Goal: Information Seeking & Learning: Learn about a topic

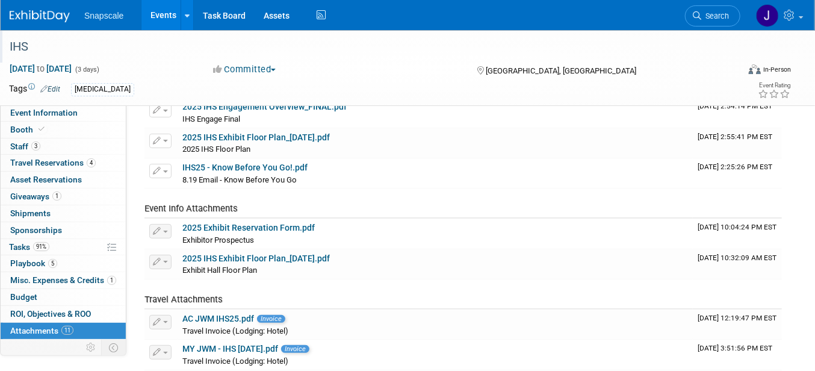
scroll to position [14, 0]
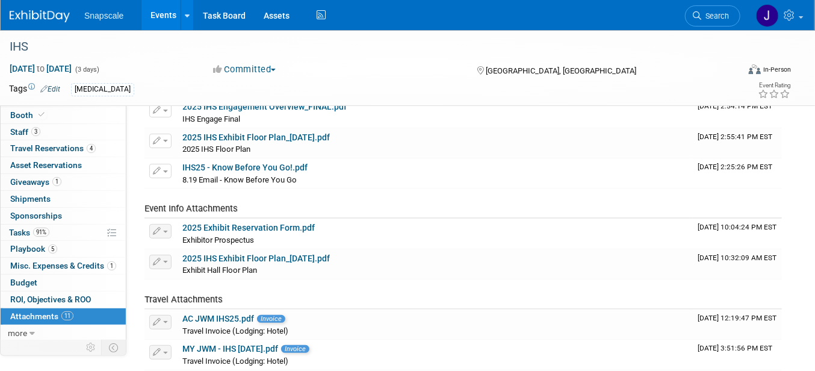
click at [51, 19] on img at bounding box center [40, 16] width 60 height 12
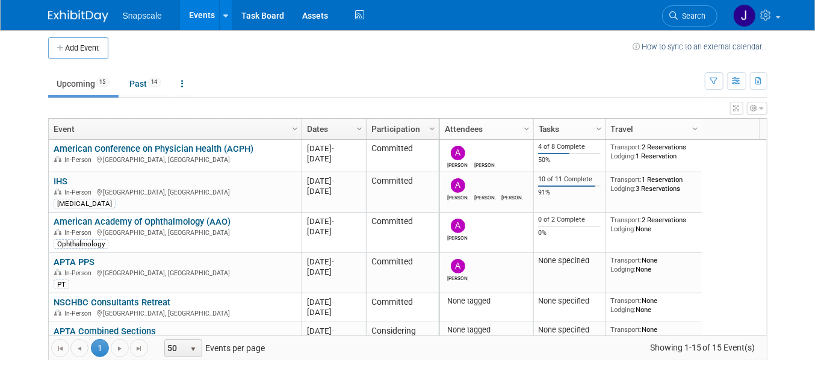
scroll to position [5, 0]
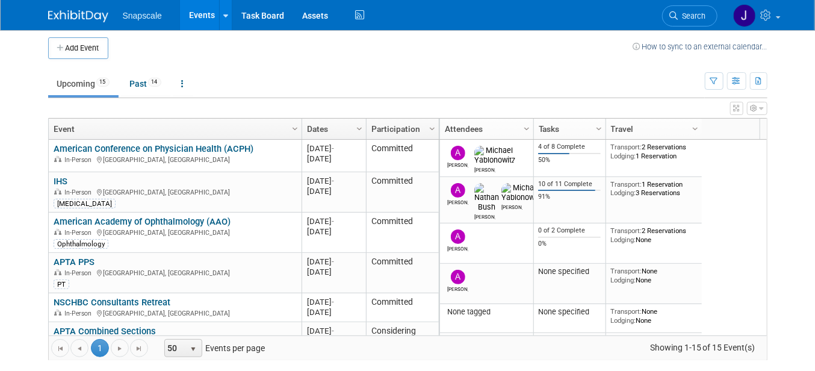
click at [57, 182] on link "IHS" at bounding box center [61, 181] width 14 height 11
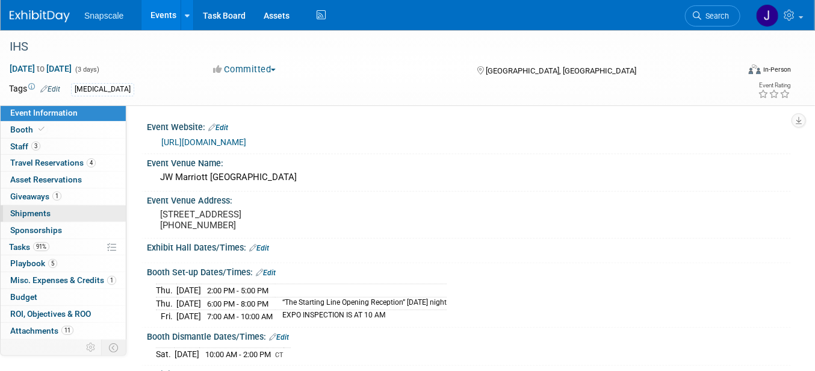
click at [41, 214] on span "Shipments 0" at bounding box center [30, 213] width 40 height 10
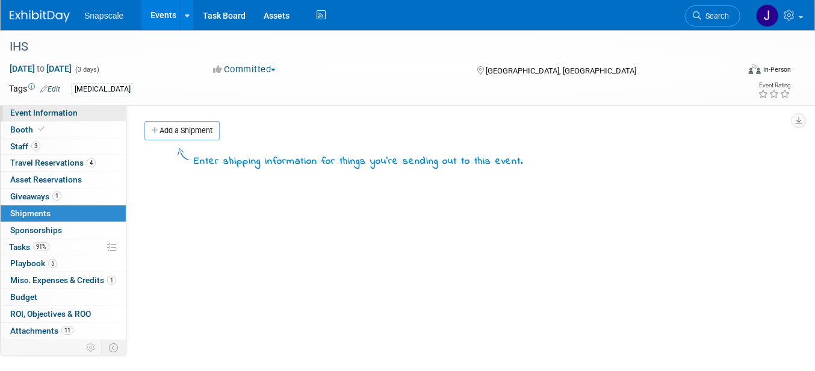
click at [44, 113] on span "Event Information" at bounding box center [43, 113] width 67 height 10
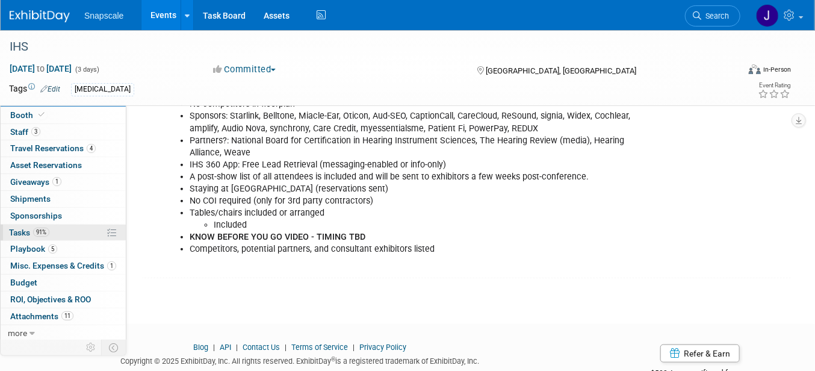
scroll to position [366, 0]
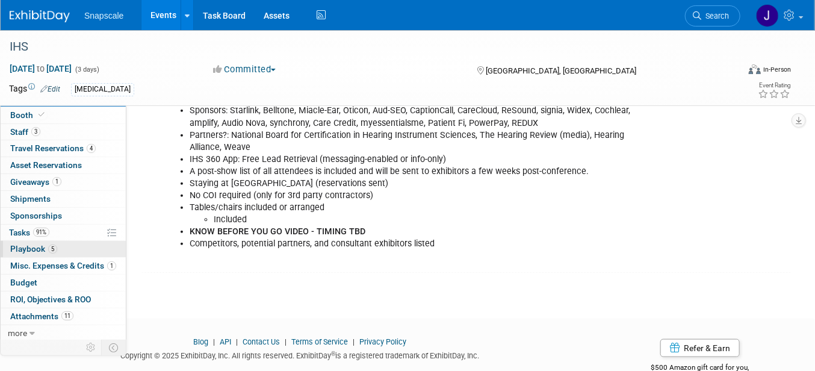
click at [28, 250] on span "Playbook 5" at bounding box center [33, 249] width 47 height 10
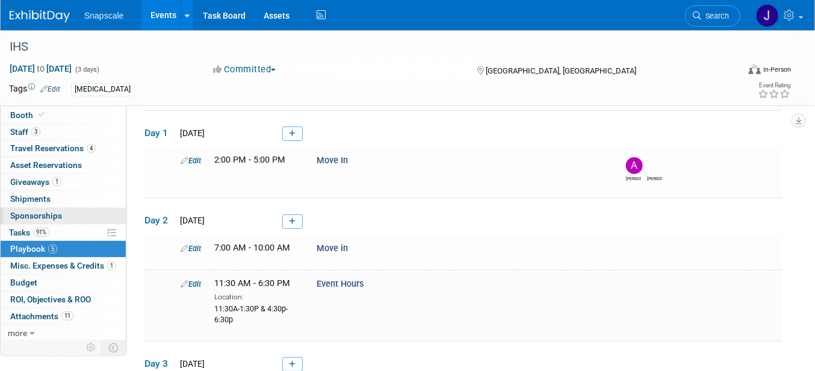
scroll to position [58, 0]
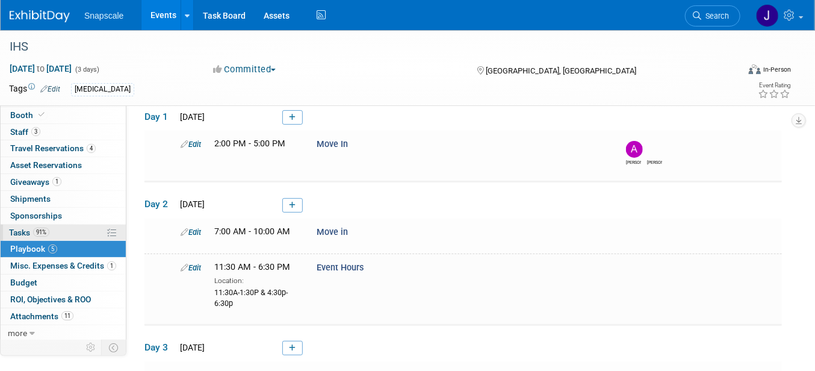
click at [14, 230] on span "Tasks 91%" at bounding box center [29, 232] width 40 height 10
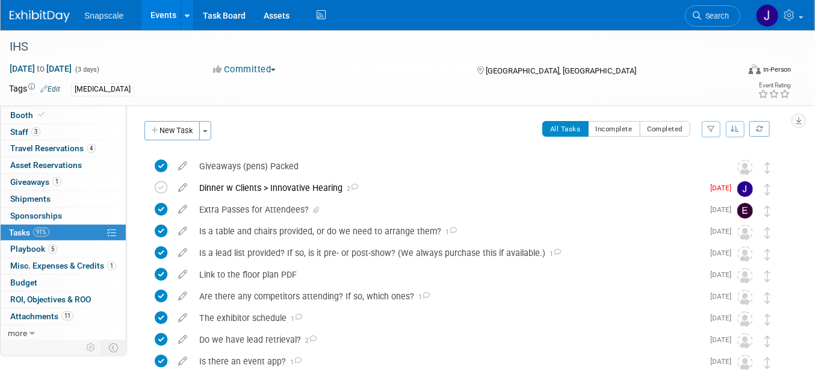
scroll to position [5, 0]
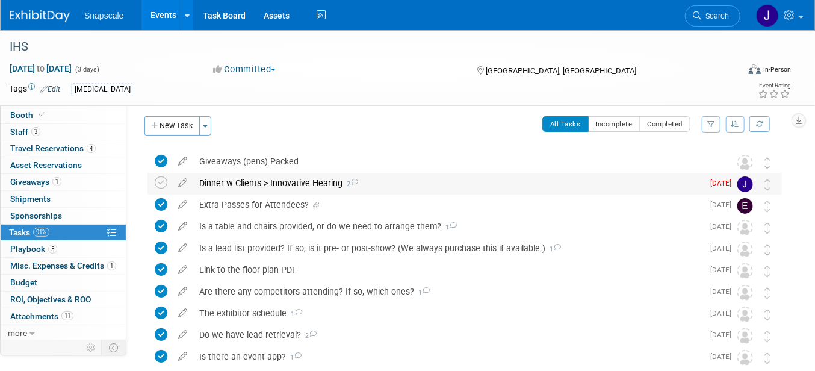
click at [211, 182] on div "Dinner w Clients > Innovative Hearing 2" at bounding box center [448, 183] width 510 height 20
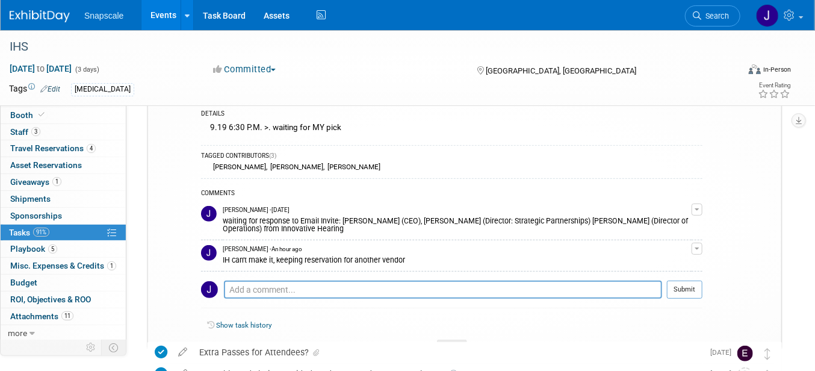
scroll to position [107, 0]
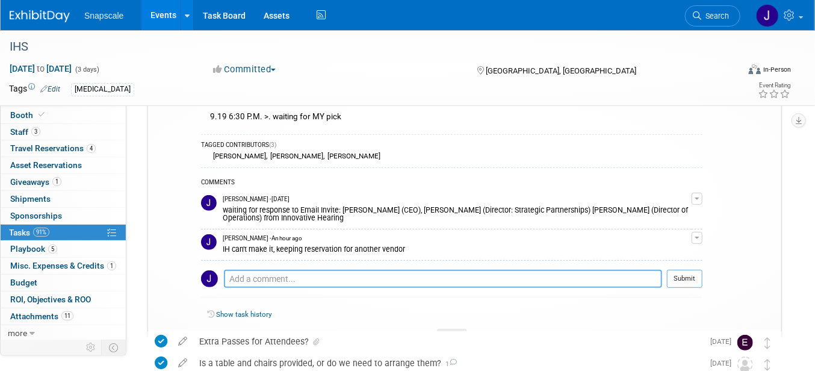
click at [238, 270] on textarea at bounding box center [443, 279] width 438 height 18
click at [19, 244] on span "Playbook 5" at bounding box center [33, 249] width 47 height 10
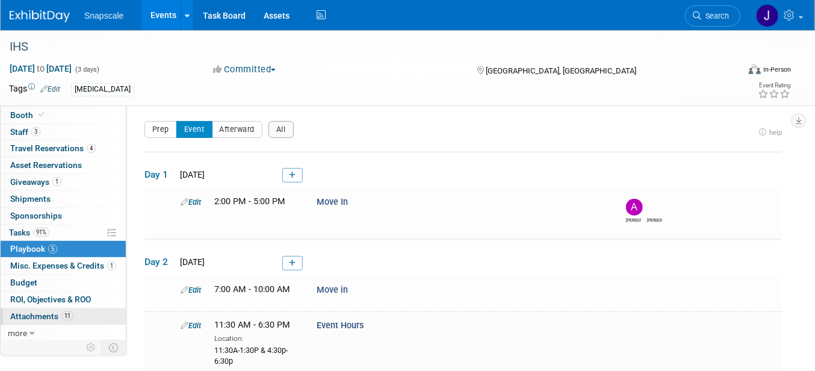
click at [17, 316] on span "Attachments 11" at bounding box center [41, 316] width 63 height 10
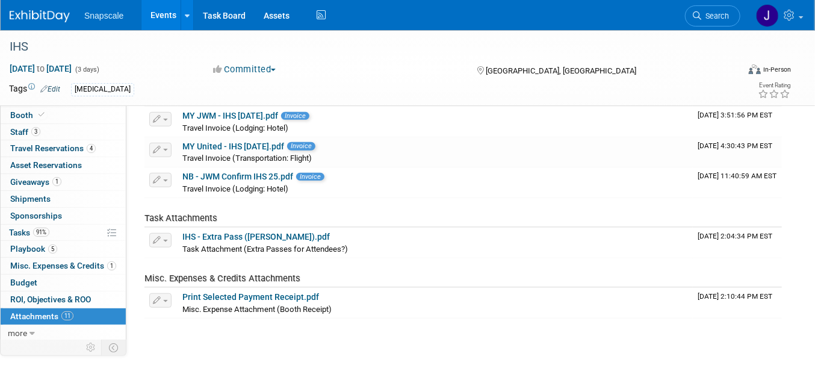
scroll to position [322, 0]
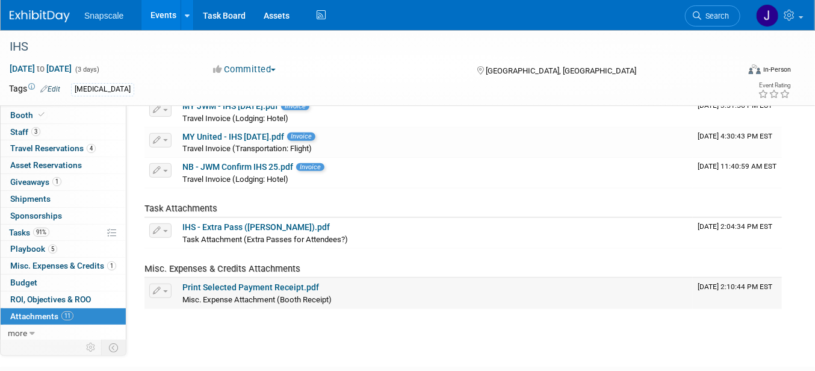
click at [206, 287] on link "Print Selected Payment Receipt.pdf" at bounding box center [250, 287] width 137 height 10
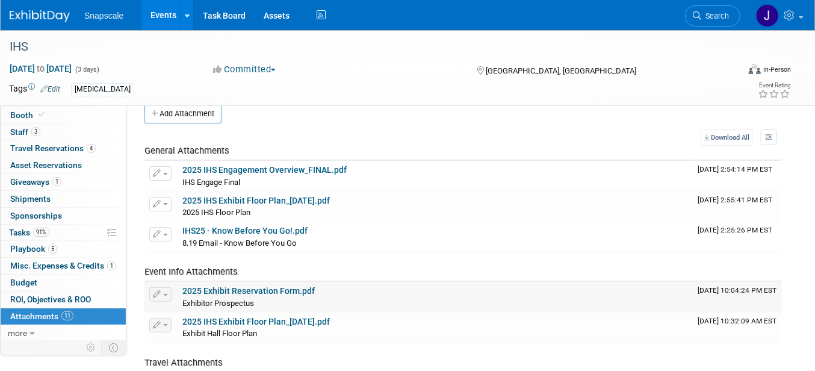
scroll to position [13, 0]
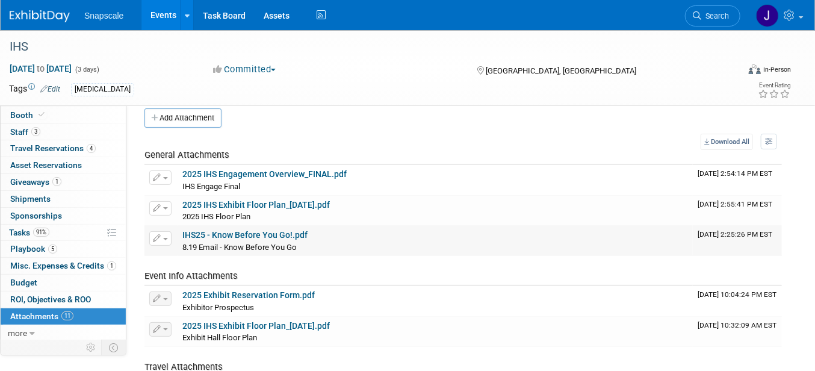
click at [214, 233] on link "IHS25 - Know Before You Go!.pdf" at bounding box center [244, 235] width 125 height 10
click at [212, 233] on link "IHS25 - Know Before You Go!.pdf" at bounding box center [244, 235] width 125 height 10
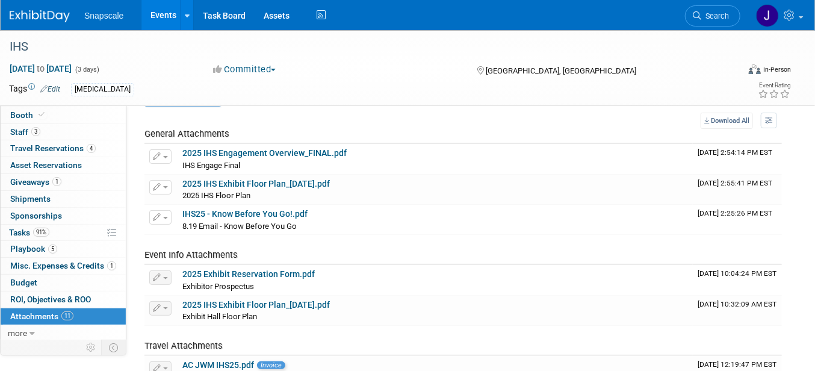
scroll to position [0, 0]
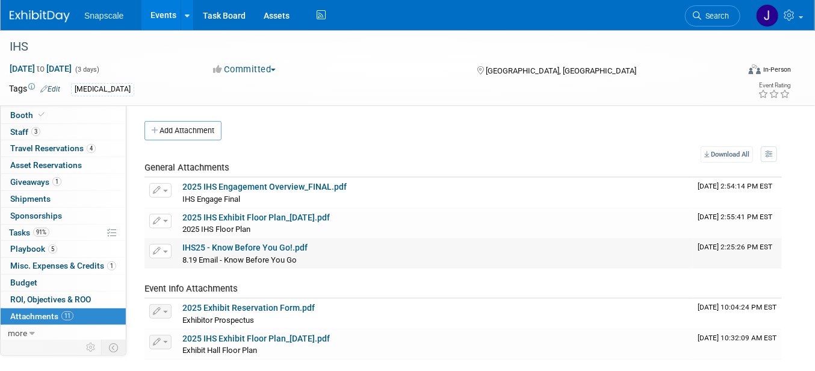
click at [226, 247] on link "IHS25 - Know Before You Go!.pdf" at bounding box center [244, 247] width 125 height 10
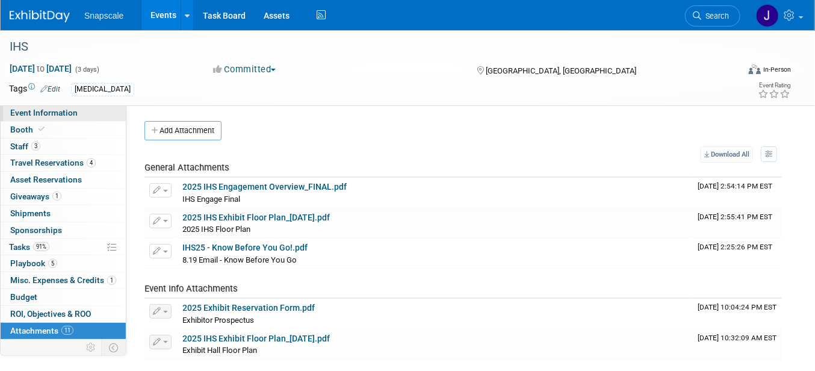
click at [37, 113] on span "Event Information" at bounding box center [43, 113] width 67 height 10
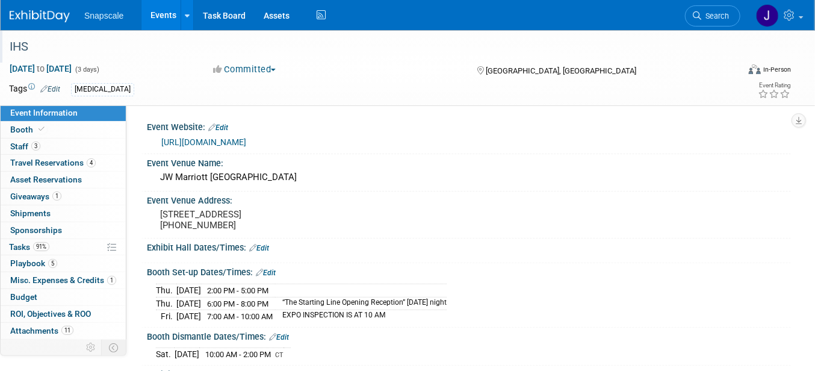
click at [21, 49] on div "IHS" at bounding box center [364, 47] width 718 height 22
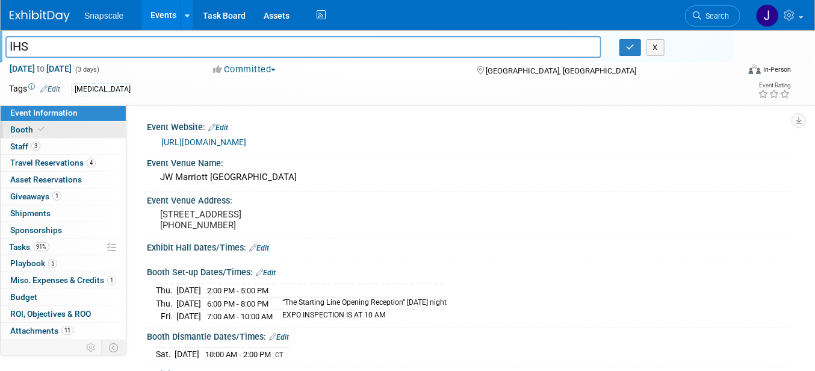
click at [25, 130] on span "Booth" at bounding box center [28, 130] width 37 height 10
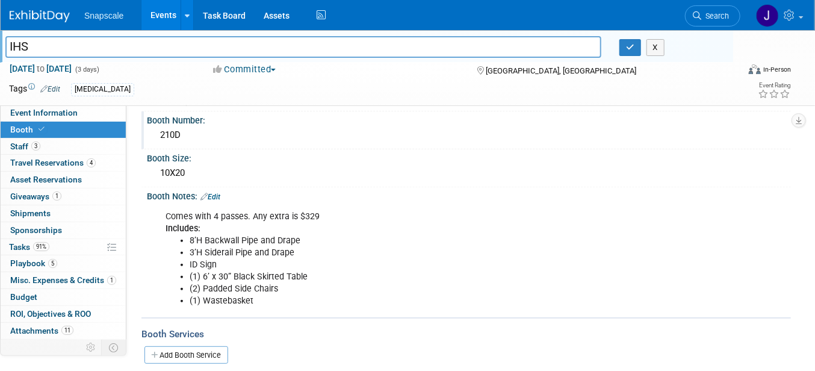
scroll to position [80, 0]
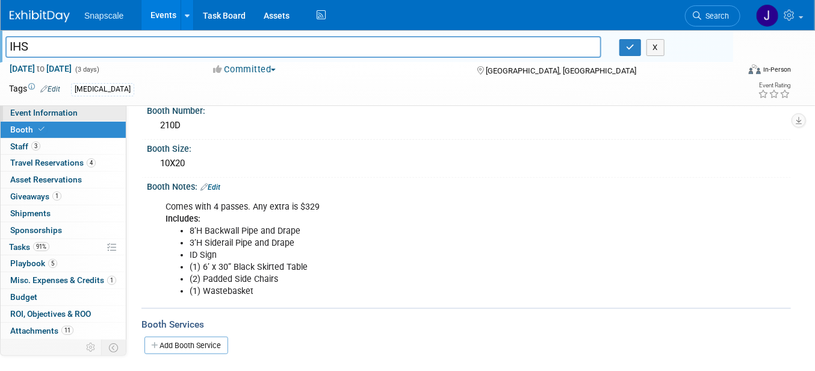
click at [32, 116] on span "Event Information" at bounding box center [43, 113] width 67 height 10
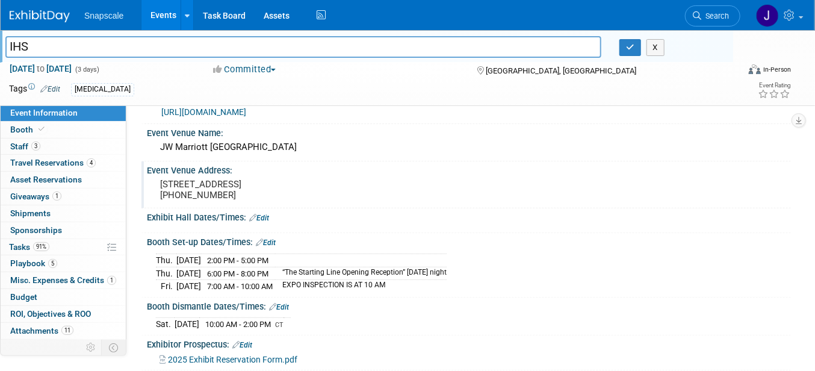
scroll to position [0, 0]
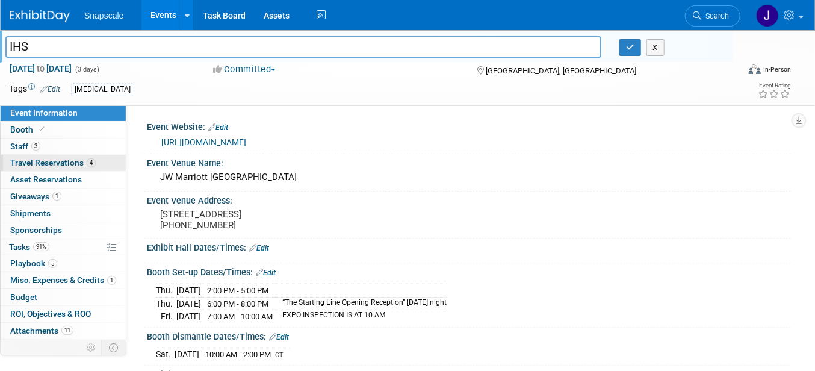
click at [42, 160] on span "Travel Reservations 4" at bounding box center [52, 163] width 85 height 10
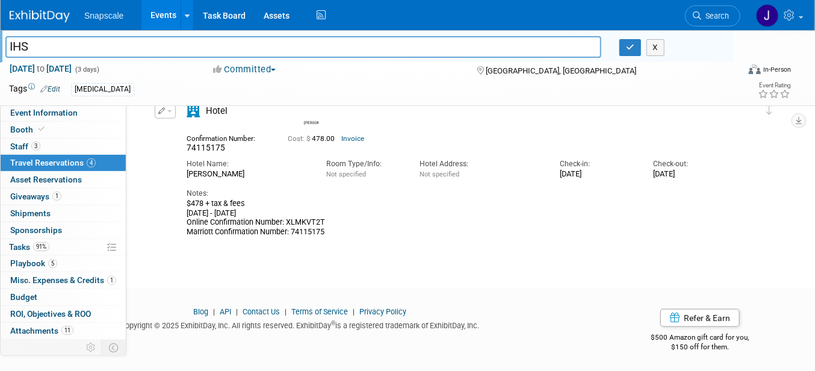
scroll to position [408, 0]
click at [32, 111] on span "Event Information" at bounding box center [43, 113] width 67 height 10
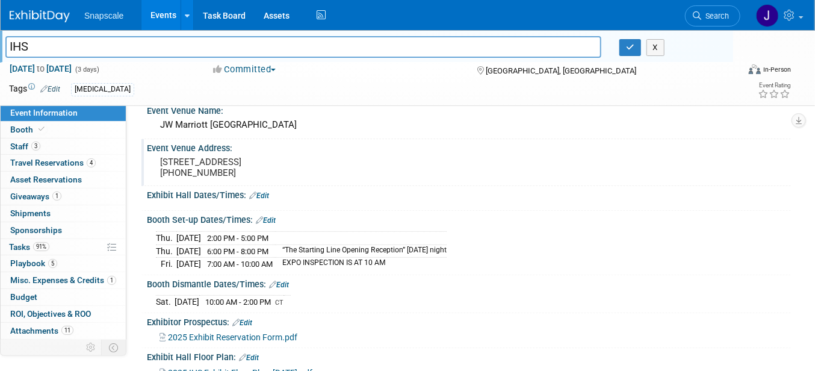
scroll to position [53, 0]
drag, startPoint x: 159, startPoint y: 123, endPoint x: 239, endPoint y: 182, distance: 98.6
click at [239, 182] on div "Event Website: Edit https://www.ihsinfo.org/conference Event Venue Name: JW Mar…" at bounding box center [462, 325] width 637 height 520
copy div "JW Marriott Indianapolis Event Venue Address: 10 S West Street Indianapolis, IN…"
click at [481, 342] on div "2025 Exhibit Reservation Form.pdf" at bounding box center [470, 335] width 622 height 13
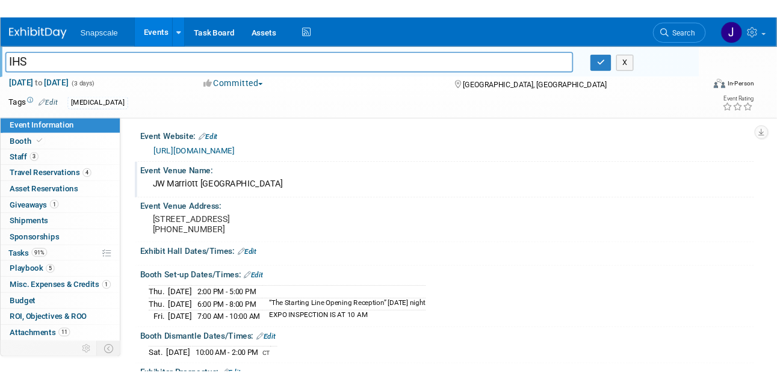
scroll to position [0, 0]
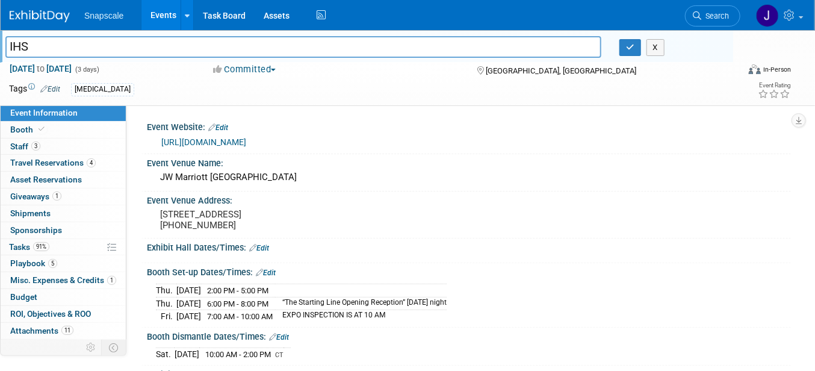
click at [196, 141] on link "[URL][DOMAIN_NAME]" at bounding box center [203, 142] width 85 height 10
click at [23, 127] on span "Booth" at bounding box center [28, 130] width 37 height 10
